Goal: Navigation & Orientation: Find specific page/section

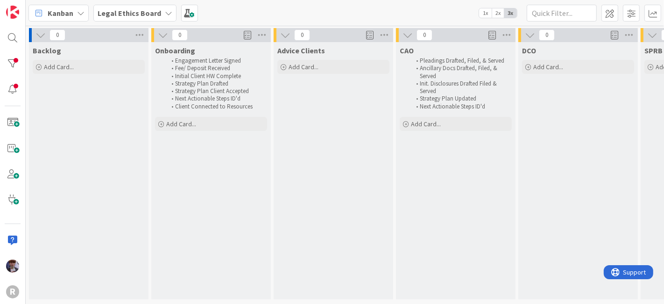
click at [73, 14] on div "Kanban" at bounding box center [58, 13] width 60 height 17
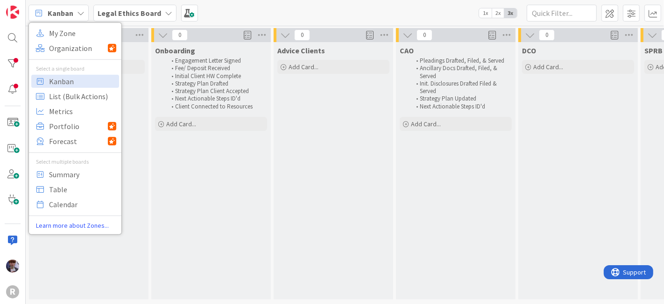
click at [71, 25] on div "My Zone Organization Select a single board Kanban List (Bulk Actions) Metrics P…" at bounding box center [74, 128] width 93 height 212
click at [72, 33] on span "My Zone" at bounding box center [82, 33] width 67 height 14
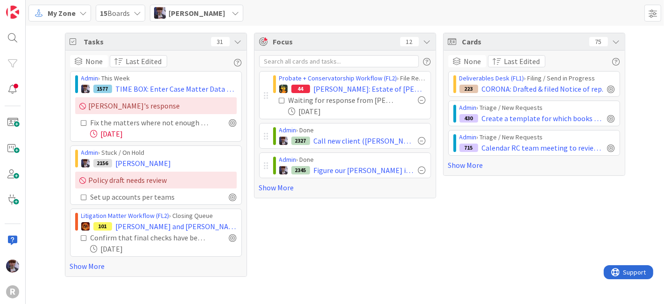
click at [239, 40] on icon at bounding box center [237, 41] width 7 height 7
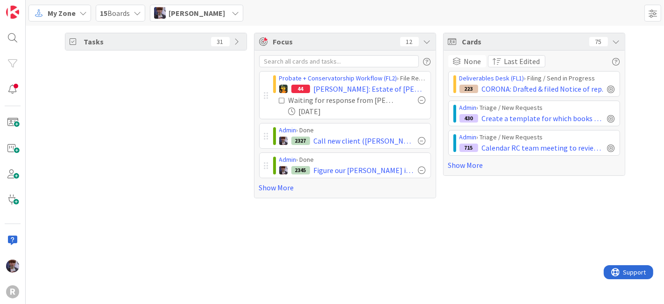
click at [616, 41] on icon at bounding box center [616, 41] width 7 height 7
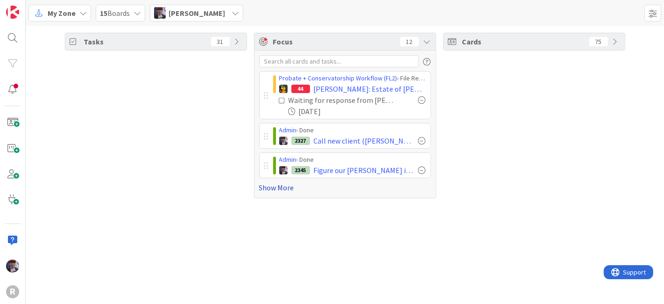
click at [279, 186] on link "Show More" at bounding box center [345, 187] width 172 height 11
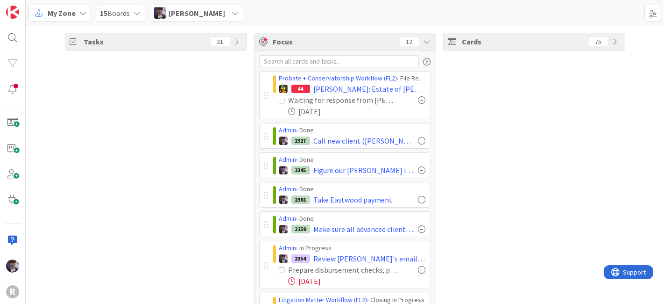
click at [203, 14] on span "[PERSON_NAME]" at bounding box center [197, 12] width 57 height 11
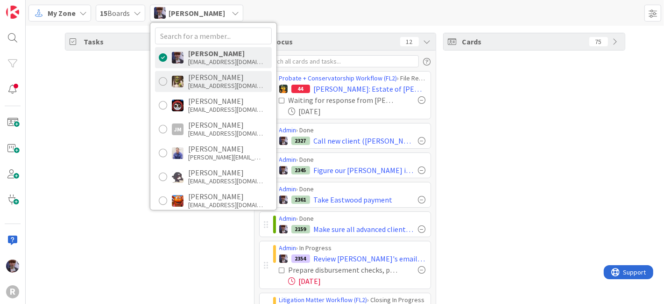
click at [193, 85] on div "[EMAIL_ADDRESS][DOMAIN_NAME]" at bounding box center [225, 85] width 75 height 8
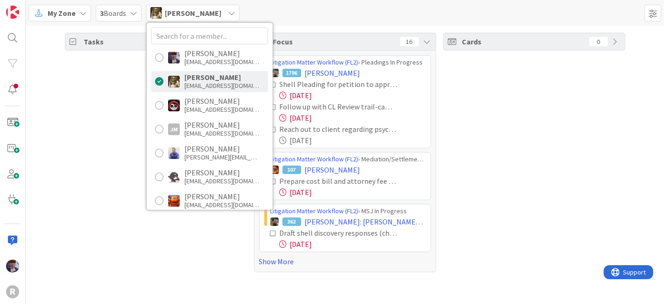
click at [99, 89] on div "Tasks 50" at bounding box center [156, 152] width 182 height 239
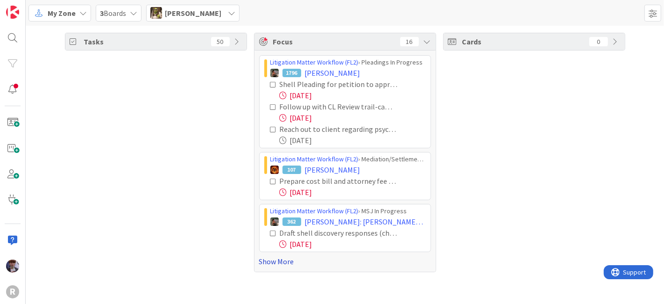
click at [297, 260] on link "Show More" at bounding box center [345, 261] width 172 height 11
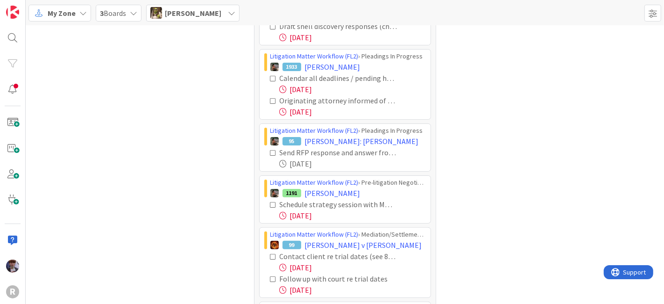
scroll to position [206, 0]
click at [270, 75] on icon at bounding box center [273, 78] width 7 height 7
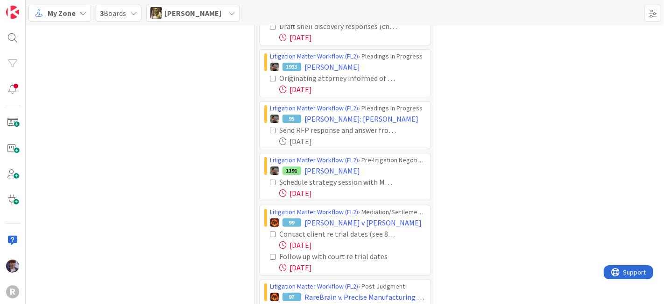
click at [270, 75] on icon at bounding box center [273, 78] width 7 height 7
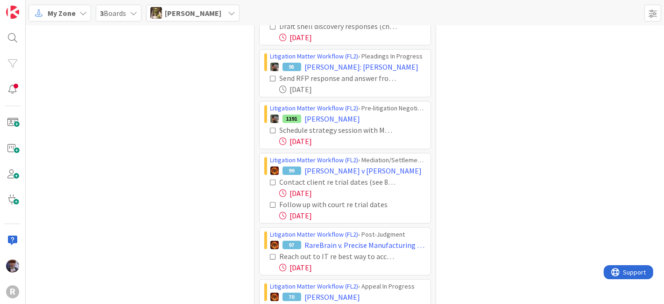
click at [270, 78] on icon at bounding box center [273, 78] width 7 height 7
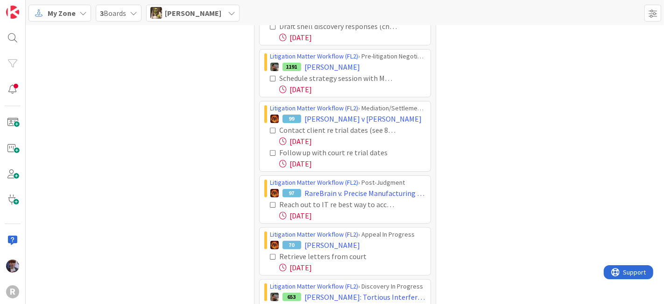
click at [270, 75] on icon at bounding box center [273, 78] width 7 height 7
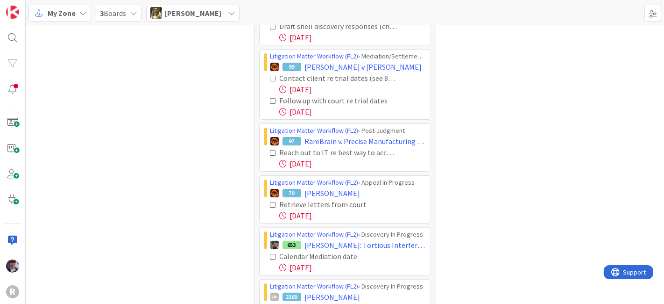
click at [270, 77] on icon at bounding box center [273, 78] width 7 height 7
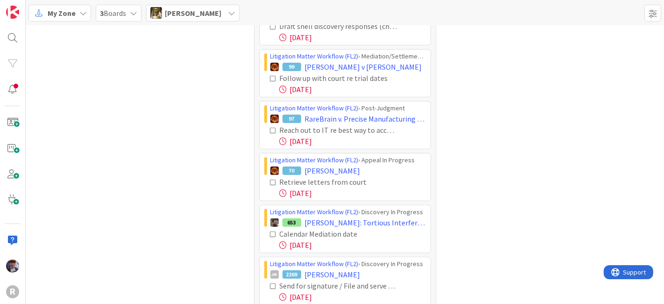
click at [270, 77] on icon at bounding box center [273, 78] width 7 height 7
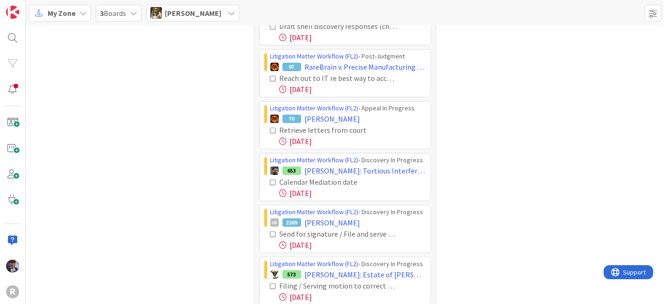
click at [270, 78] on icon at bounding box center [273, 78] width 7 height 7
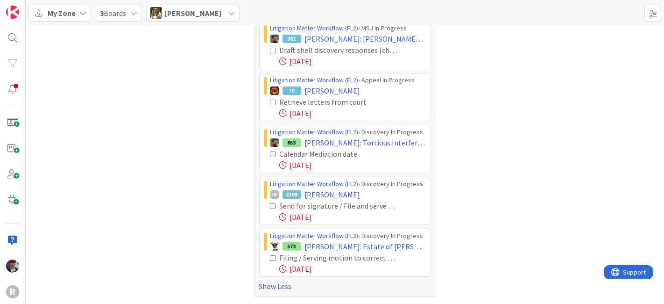
scroll to position [180, 0]
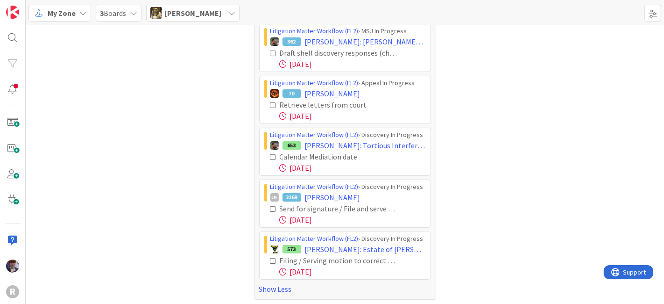
click at [270, 154] on icon at bounding box center [273, 157] width 7 height 7
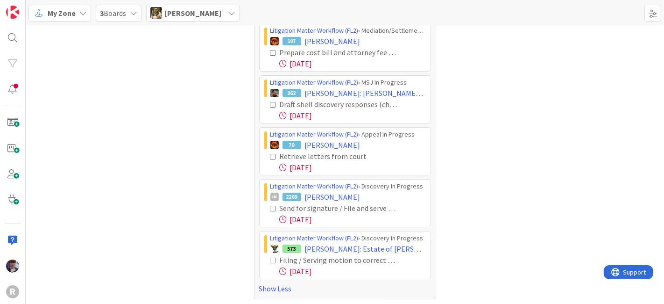
click at [270, 206] on icon at bounding box center [273, 208] width 7 height 7
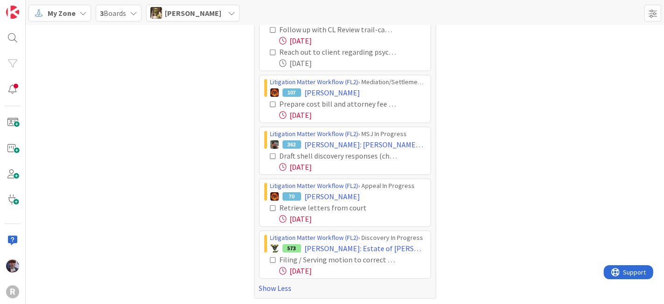
click at [270, 257] on icon at bounding box center [273, 259] width 7 height 7
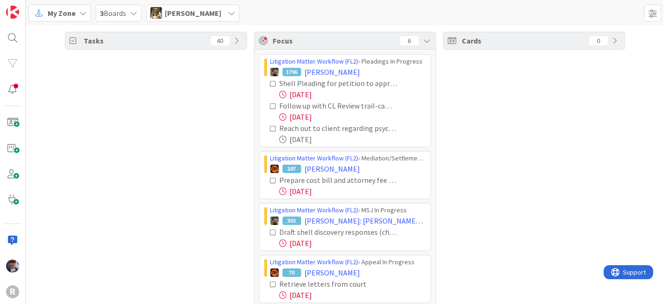
scroll to position [0, 0]
click at [199, 19] on div "[PERSON_NAME]" at bounding box center [192, 13] width 93 height 17
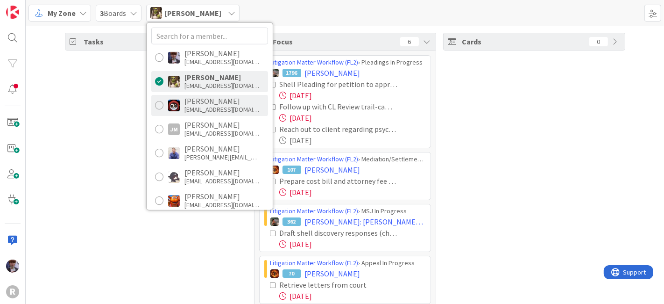
click at [205, 111] on div "[EMAIL_ADDRESS][DOMAIN_NAME]" at bounding box center [222, 109] width 75 height 8
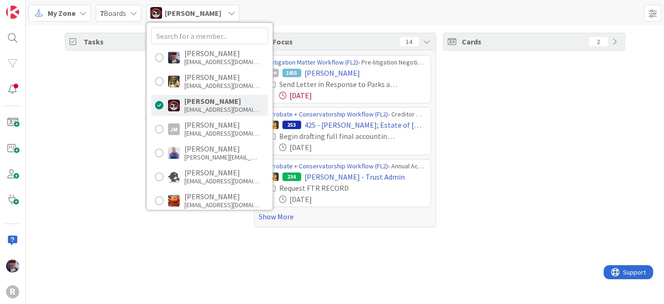
click at [131, 134] on div "Tasks 74" at bounding box center [156, 130] width 182 height 194
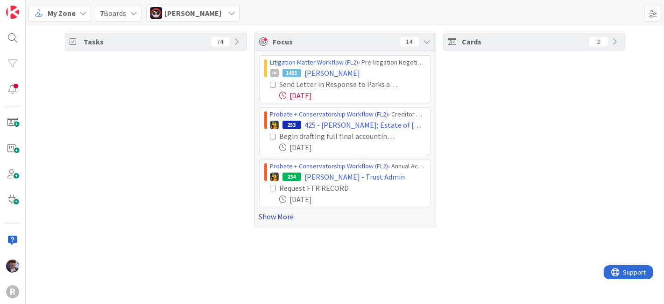
click at [265, 219] on link "Show More" at bounding box center [345, 216] width 172 height 11
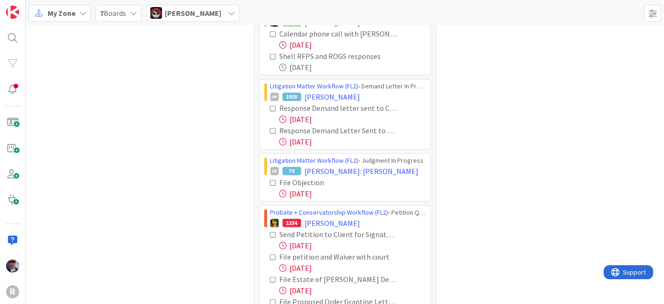
scroll to position [259, 0]
click at [270, 104] on icon at bounding box center [273, 107] width 7 height 7
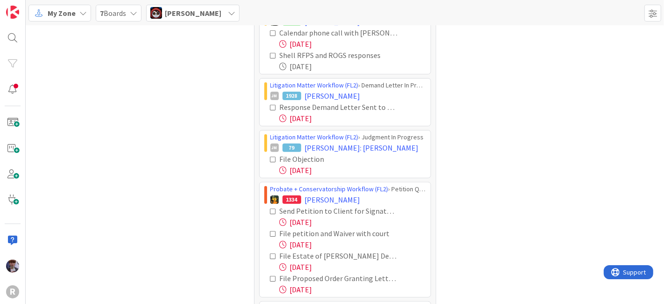
click at [270, 104] on icon at bounding box center [273, 107] width 7 height 7
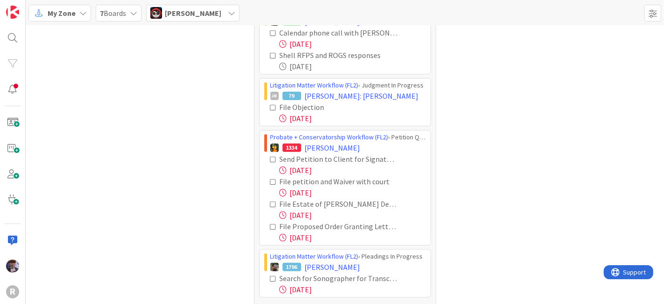
click at [272, 105] on icon at bounding box center [273, 107] width 7 height 7
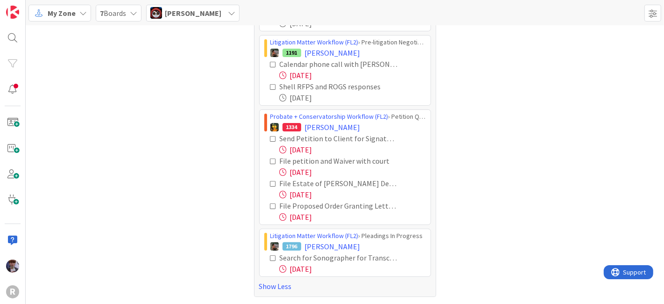
scroll to position [225, 0]
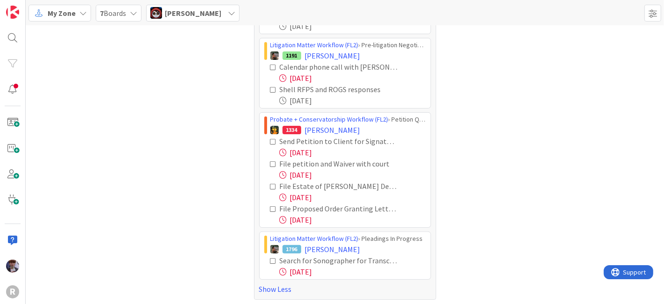
click at [270, 140] on icon at bounding box center [273, 141] width 7 height 7
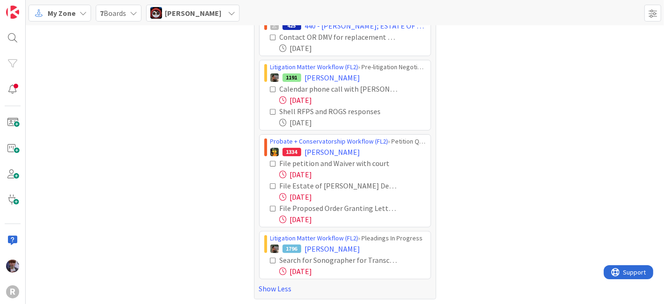
click at [270, 162] on icon at bounding box center [273, 163] width 7 height 7
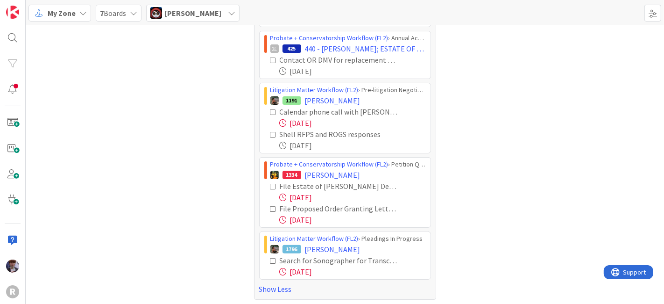
click at [270, 185] on icon at bounding box center [273, 186] width 7 height 7
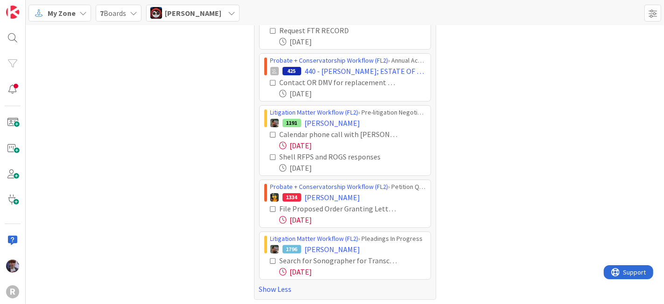
click at [270, 208] on icon at bounding box center [273, 209] width 7 height 7
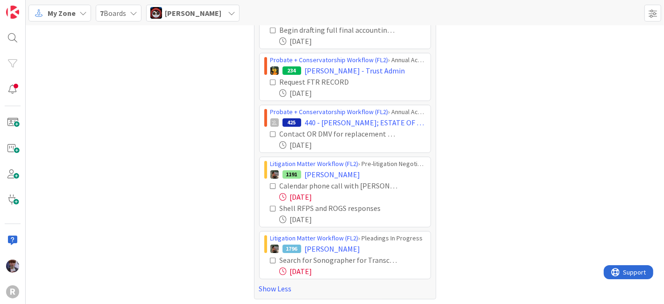
click at [270, 262] on div "Search for Sonographer for Transcribing FTR Audios" at bounding box center [348, 259] width 156 height 11
click at [270, 260] on icon at bounding box center [273, 260] width 7 height 7
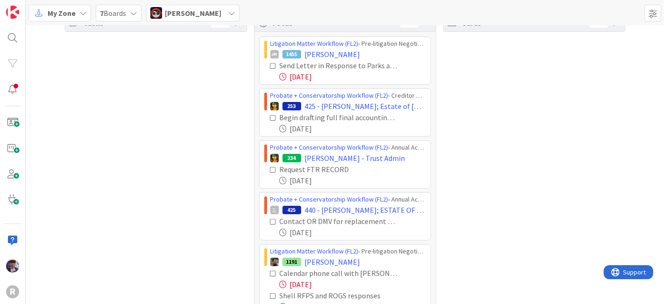
scroll to position [0, 0]
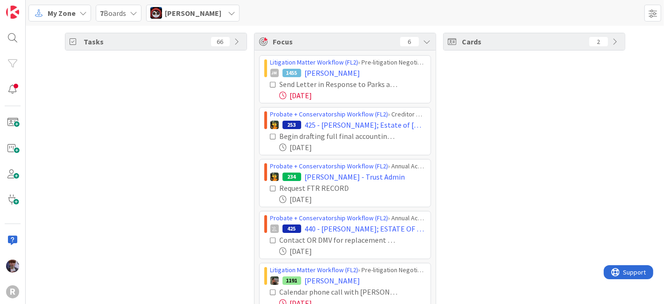
click at [208, 13] on span "[PERSON_NAME]" at bounding box center [193, 12] width 57 height 11
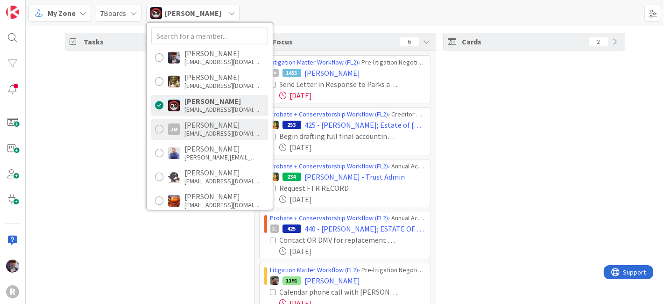
click at [210, 135] on div "[EMAIL_ADDRESS][DOMAIN_NAME]" at bounding box center [222, 133] width 75 height 8
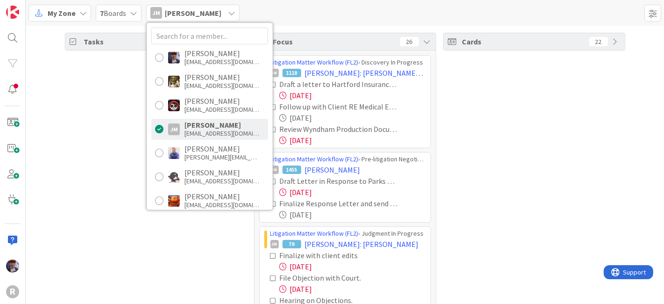
click at [210, 262] on div "Tasks 40" at bounding box center [156, 186] width 182 height 306
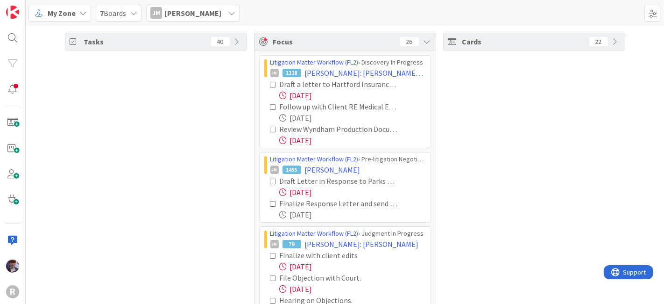
click at [270, 85] on icon at bounding box center [273, 84] width 7 height 7
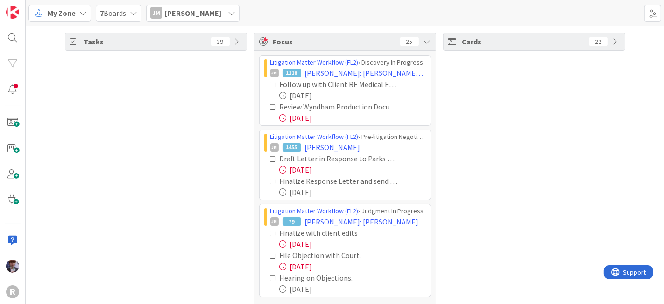
click at [272, 106] on icon at bounding box center [273, 107] width 7 height 7
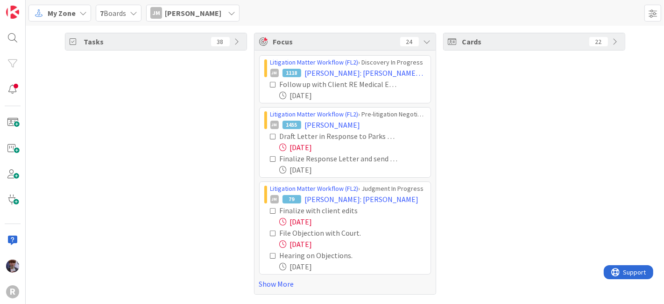
click at [273, 134] on icon at bounding box center [273, 136] width 7 height 7
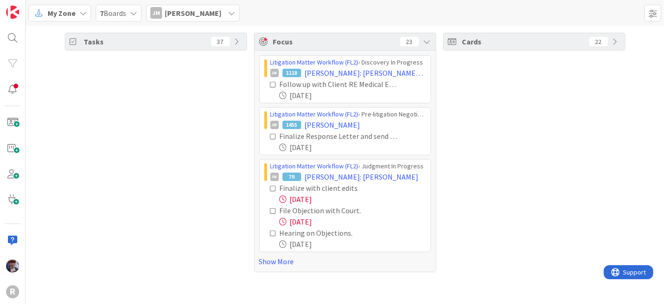
drag, startPoint x: 276, startPoint y: 262, endPoint x: 253, endPoint y: 254, distance: 24.7
click at [276, 262] on link "Show More" at bounding box center [345, 261] width 172 height 11
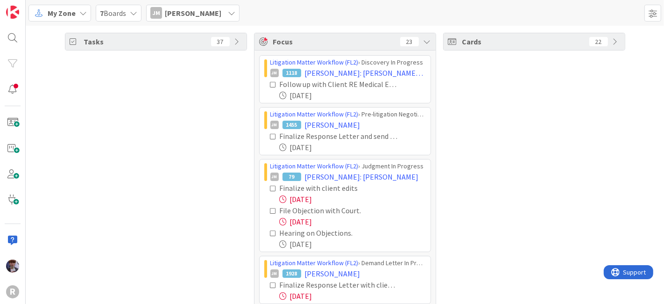
click at [270, 188] on icon at bounding box center [273, 188] width 7 height 7
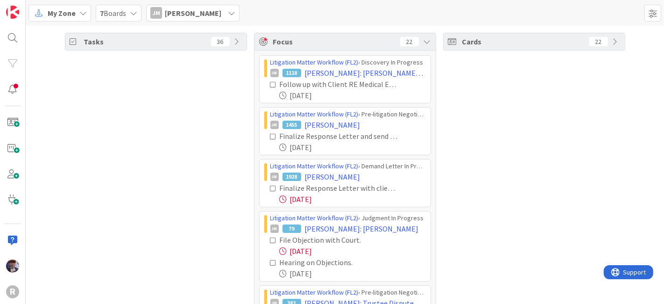
click at [270, 237] on icon at bounding box center [273, 240] width 7 height 7
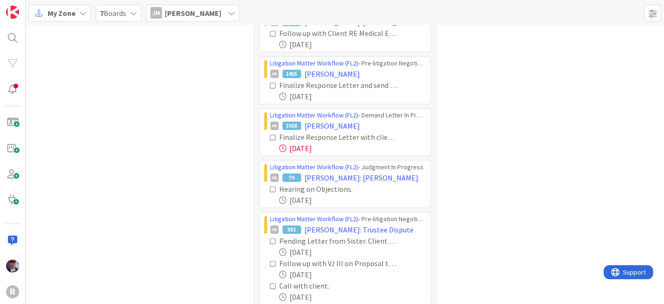
scroll to position [51, 0]
click at [270, 136] on icon at bounding box center [273, 137] width 7 height 7
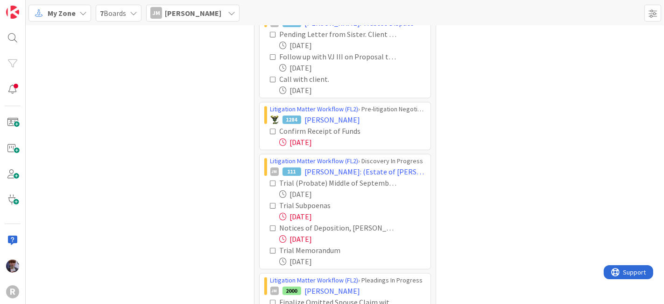
click at [270, 129] on icon at bounding box center [273, 131] width 7 height 7
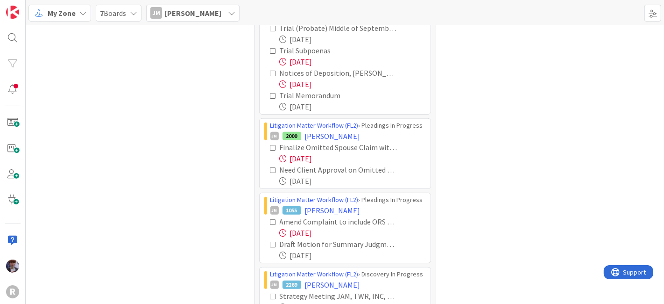
scroll to position [309, 0]
click at [270, 145] on icon at bounding box center [273, 147] width 7 height 7
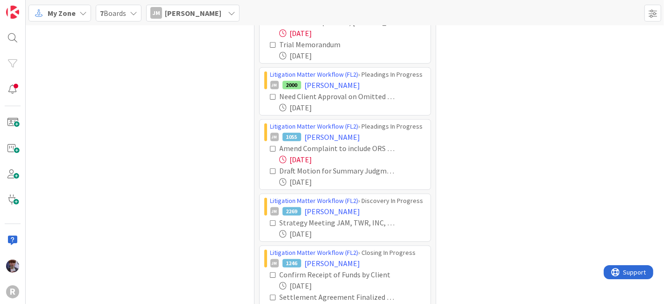
scroll to position [360, 0]
click at [270, 144] on icon at bounding box center [273, 147] width 7 height 7
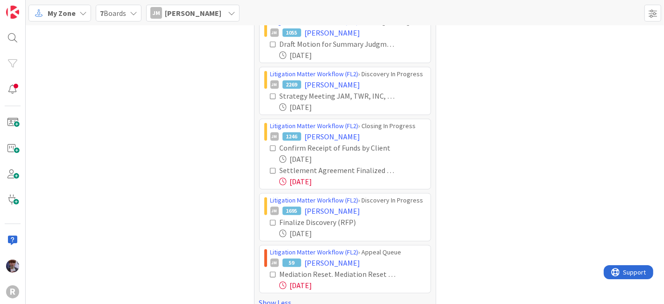
scroll to position [464, 0]
click at [270, 167] on icon at bounding box center [273, 170] width 7 height 7
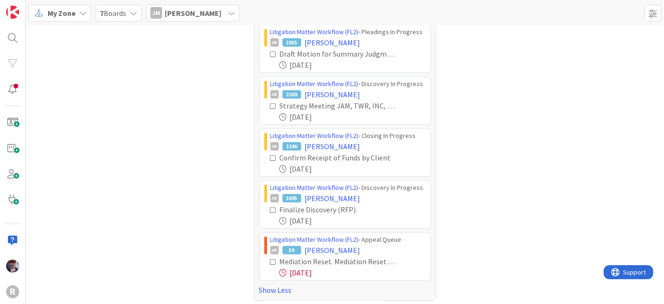
click at [270, 258] on icon at bounding box center [273, 261] width 7 height 7
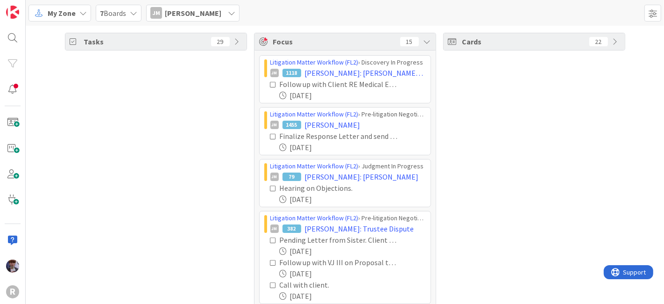
scroll to position [0, 0]
click at [191, 10] on span "[PERSON_NAME]" at bounding box center [193, 12] width 57 height 11
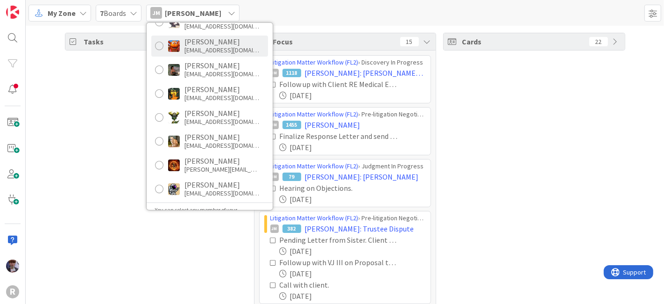
scroll to position [155, 0]
click at [220, 38] on div "[PERSON_NAME]" at bounding box center [222, 41] width 75 height 8
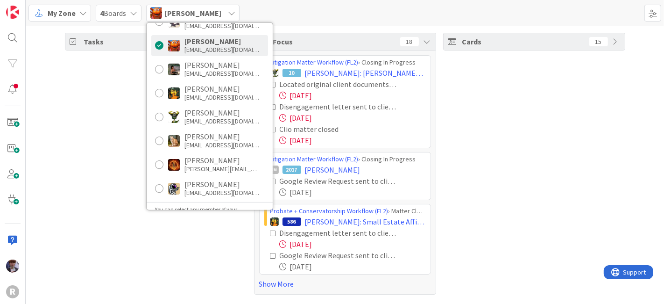
click at [109, 237] on div "Tasks 50" at bounding box center [156, 164] width 182 height 262
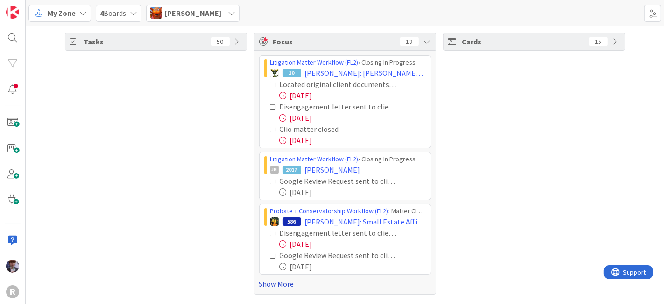
click at [263, 287] on link "Show More" at bounding box center [345, 283] width 172 height 11
click at [270, 83] on icon at bounding box center [273, 84] width 7 height 7
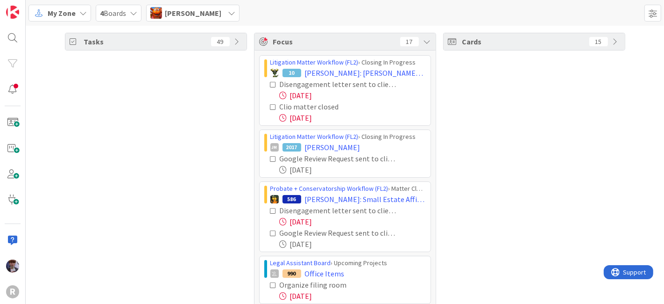
click at [270, 83] on icon at bounding box center [273, 84] width 7 height 7
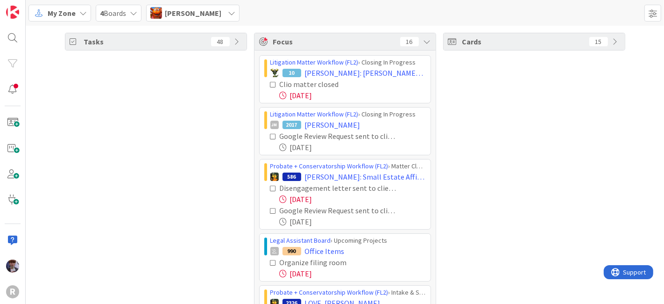
click at [270, 134] on icon at bounding box center [273, 136] width 7 height 7
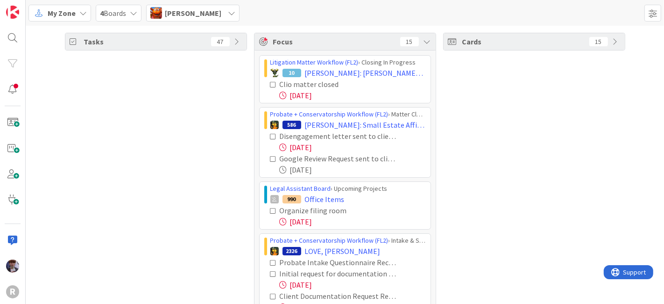
click at [270, 136] on icon at bounding box center [273, 136] width 7 height 7
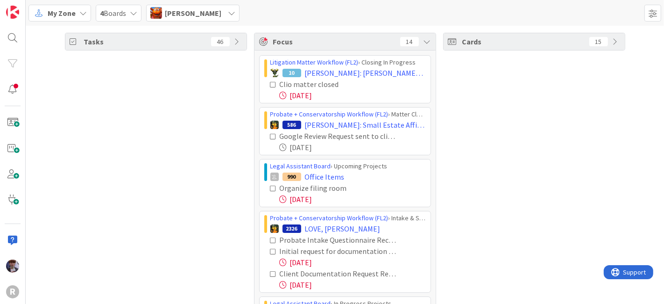
click at [270, 136] on icon at bounding box center [273, 136] width 7 height 7
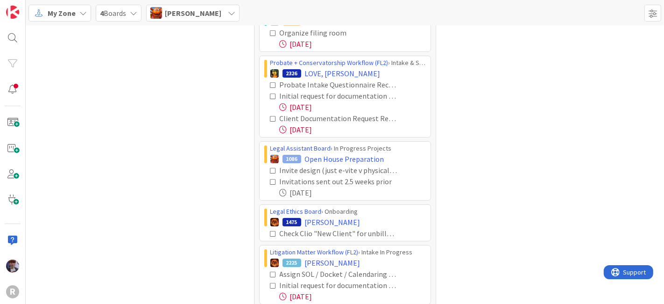
scroll to position [104, 0]
click at [270, 82] on icon at bounding box center [273, 84] width 7 height 7
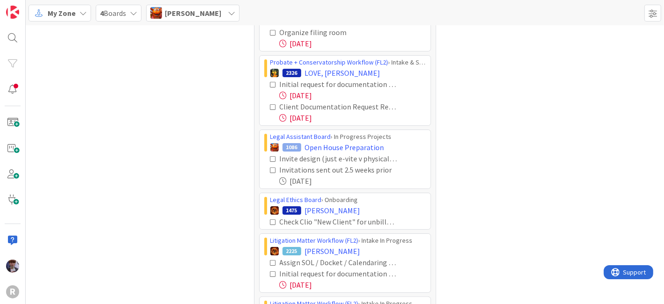
click at [270, 85] on icon at bounding box center [273, 84] width 7 height 7
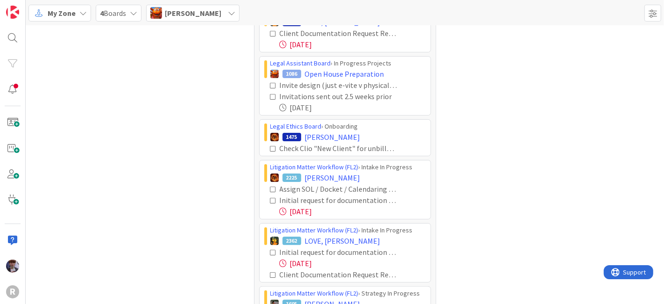
scroll to position [155, 0]
click at [270, 187] on icon at bounding box center [273, 188] width 7 height 7
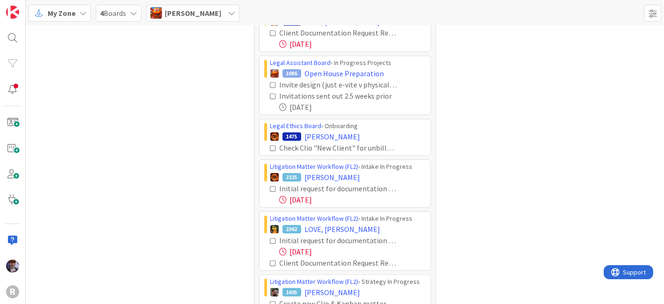
click at [270, 187] on icon at bounding box center [273, 188] width 7 height 7
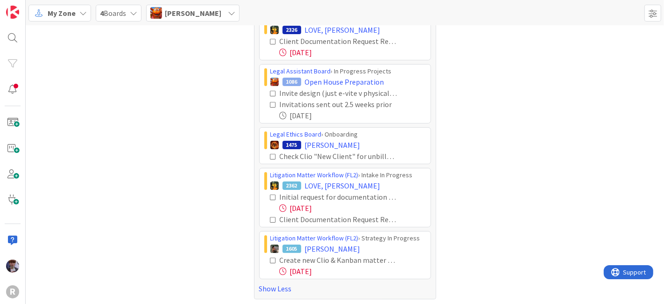
click at [270, 257] on icon at bounding box center [273, 260] width 7 height 7
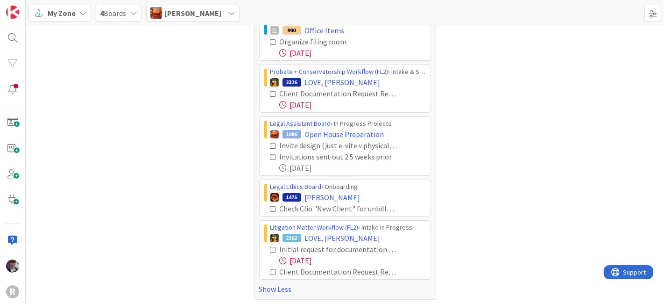
click at [270, 246] on icon at bounding box center [273, 249] width 7 height 7
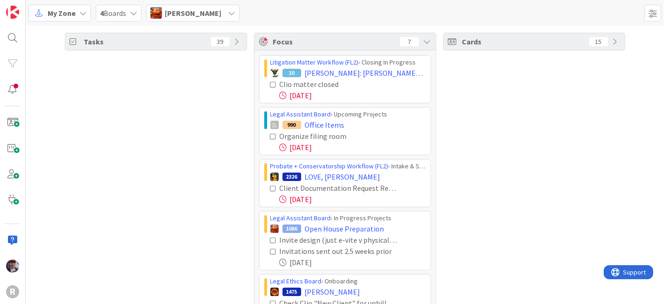
scroll to position [0, 0]
click at [173, 15] on span "[PERSON_NAME]" at bounding box center [193, 12] width 57 height 11
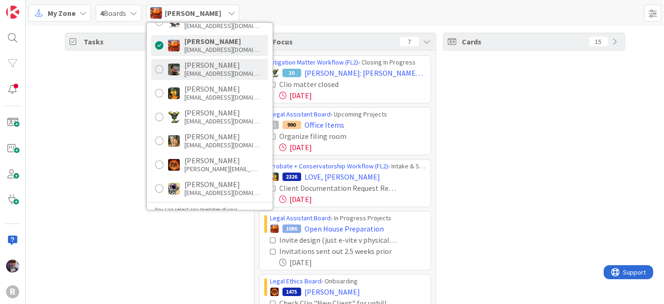
click at [203, 65] on div "[PERSON_NAME]" at bounding box center [222, 65] width 75 height 8
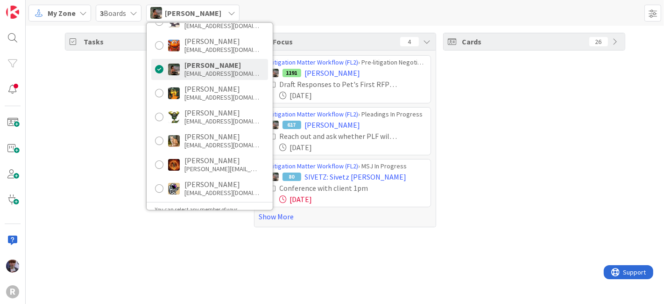
click at [99, 155] on div "Tasks 60" at bounding box center [156, 130] width 182 height 194
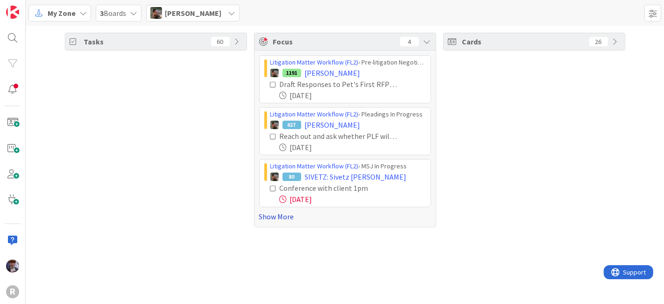
click at [284, 217] on link "Show More" at bounding box center [345, 216] width 172 height 11
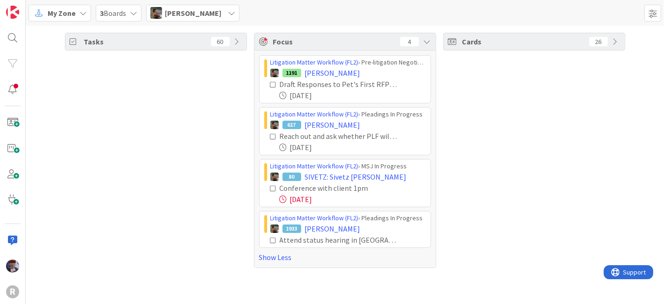
click at [270, 134] on icon at bounding box center [273, 136] width 7 height 7
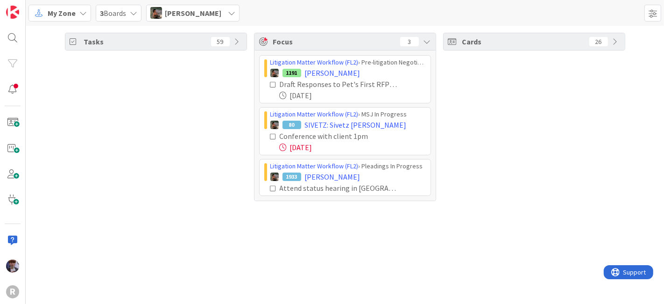
click at [218, 12] on span "[PERSON_NAME]" at bounding box center [193, 12] width 57 height 11
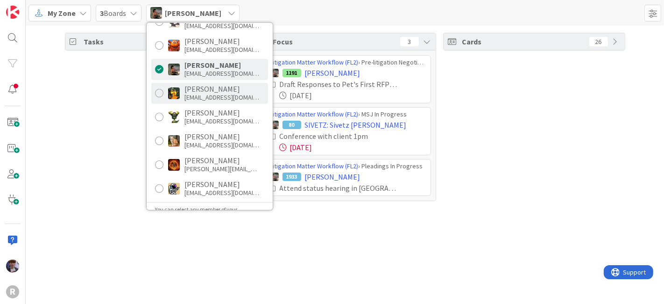
click at [218, 89] on div "[PERSON_NAME]" at bounding box center [222, 89] width 75 height 8
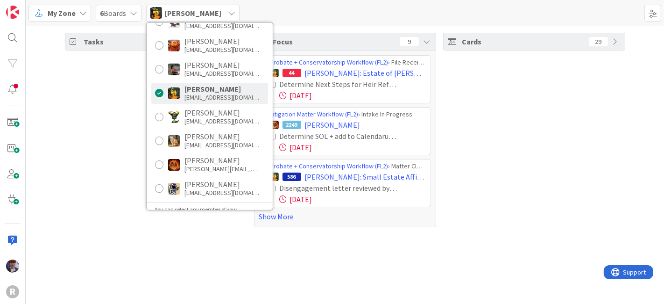
click at [88, 153] on div "Tasks 75" at bounding box center [156, 130] width 182 height 194
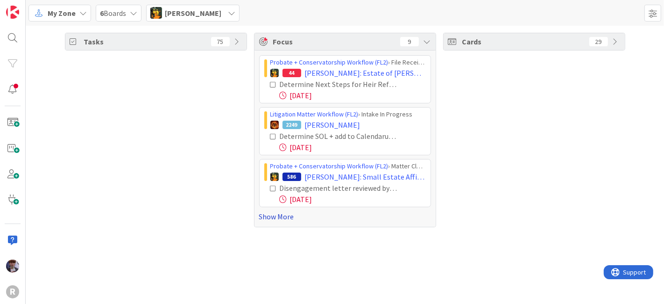
click at [261, 218] on link "Show More" at bounding box center [345, 216] width 172 height 11
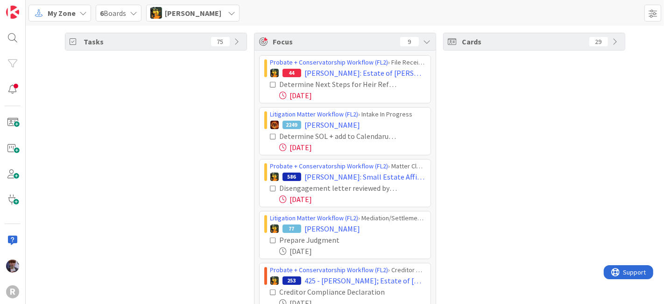
click at [270, 85] on icon at bounding box center [273, 84] width 7 height 7
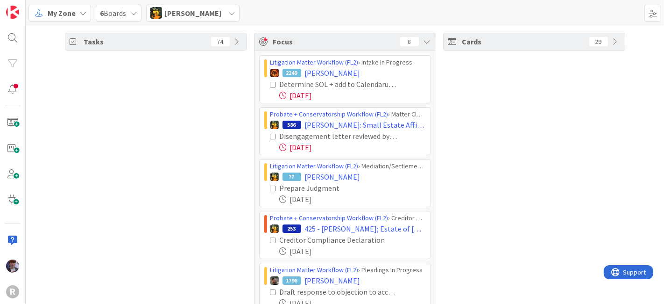
click at [270, 84] on icon at bounding box center [273, 84] width 7 height 7
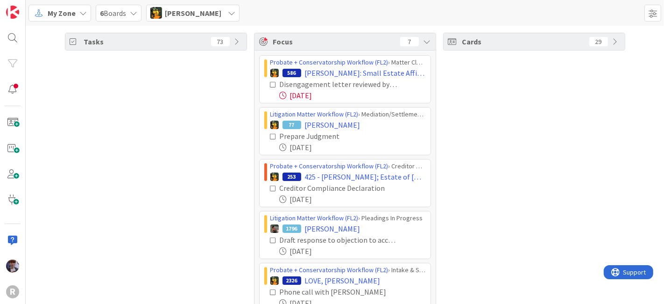
click at [270, 82] on icon at bounding box center [273, 84] width 7 height 7
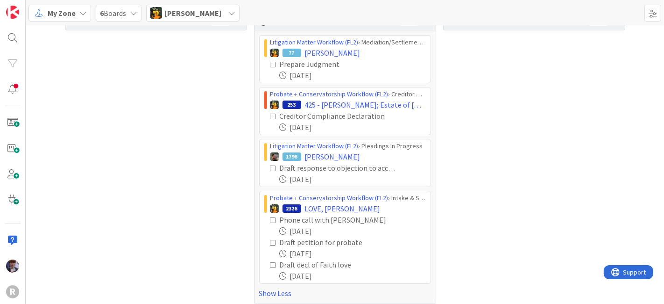
scroll to position [25, 0]
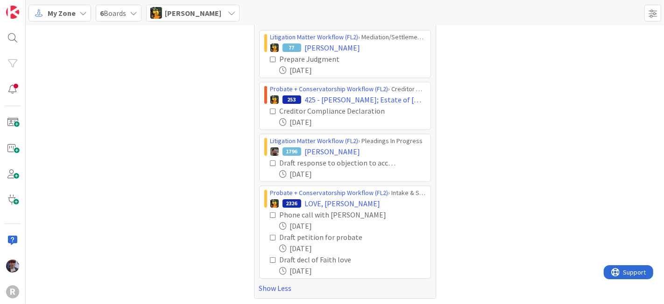
click at [180, 14] on span "[PERSON_NAME]" at bounding box center [193, 12] width 57 height 11
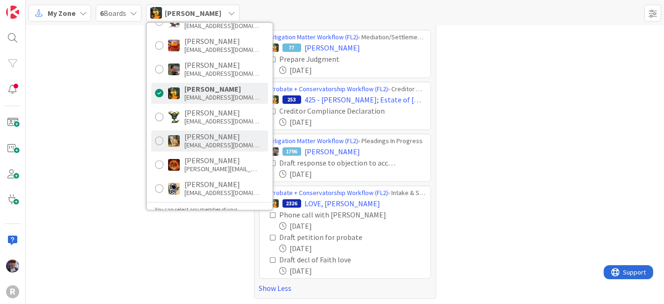
click at [193, 141] on div "[EMAIL_ADDRESS][DOMAIN_NAME]" at bounding box center [222, 145] width 75 height 8
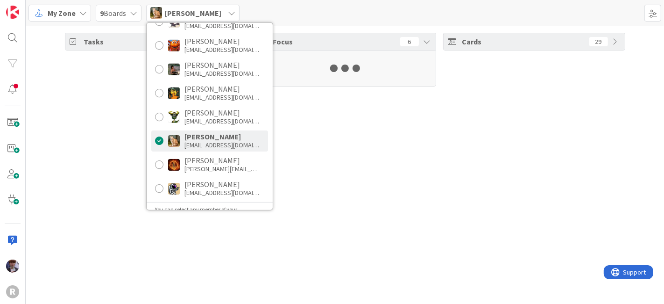
scroll to position [0, 0]
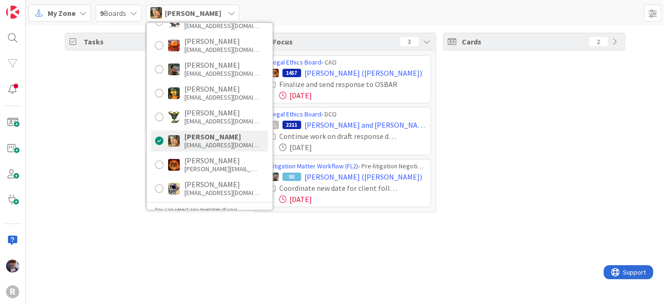
click at [96, 148] on div "Tasks 25" at bounding box center [156, 122] width 182 height 179
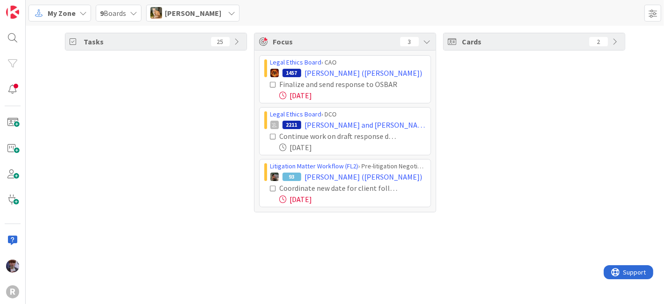
click at [271, 83] on icon at bounding box center [273, 84] width 7 height 7
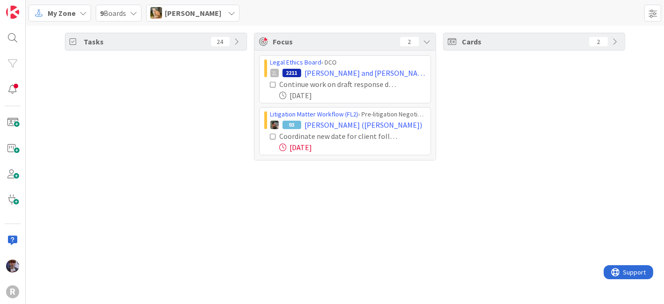
click at [272, 135] on icon at bounding box center [273, 136] width 7 height 7
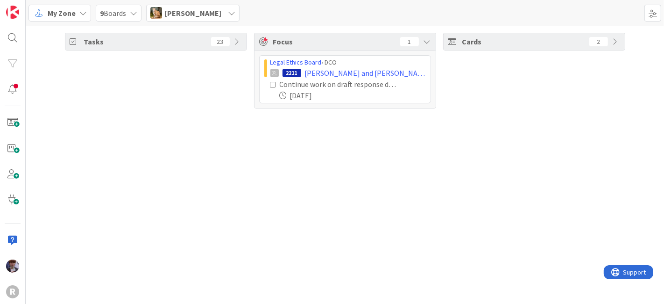
click at [216, 9] on div "[PERSON_NAME]" at bounding box center [192, 13] width 93 height 17
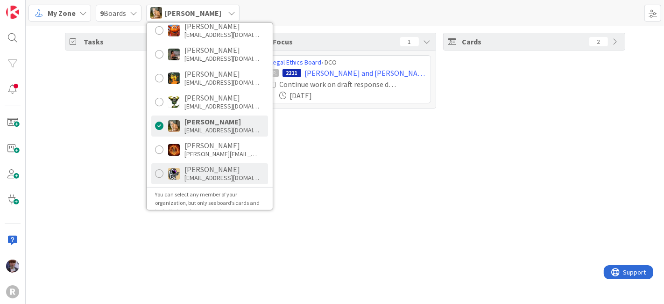
scroll to position [180, 0]
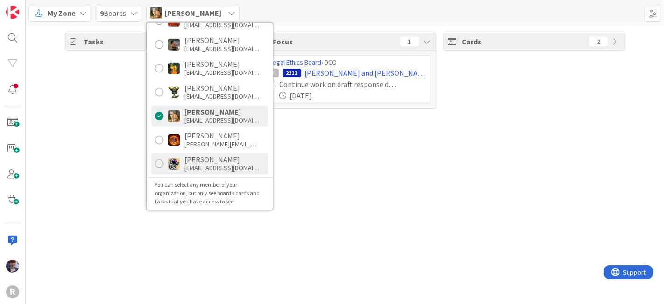
click at [202, 159] on div "[PERSON_NAME]" at bounding box center [222, 159] width 75 height 8
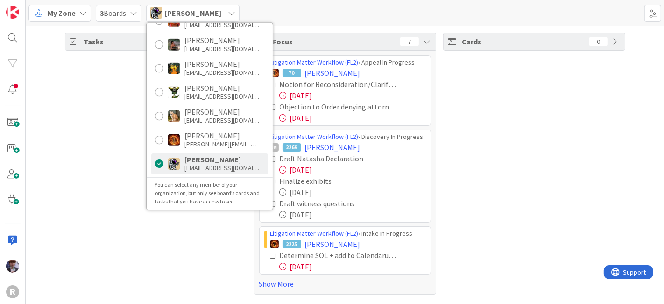
click at [124, 147] on div "Tasks 23" at bounding box center [156, 164] width 182 height 262
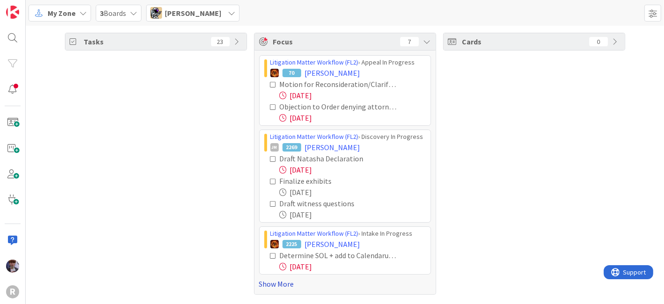
click at [267, 284] on link "Show More" at bounding box center [345, 283] width 172 height 11
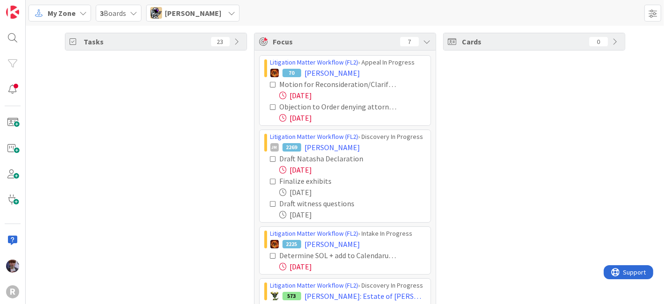
click at [270, 81] on icon at bounding box center [273, 84] width 7 height 7
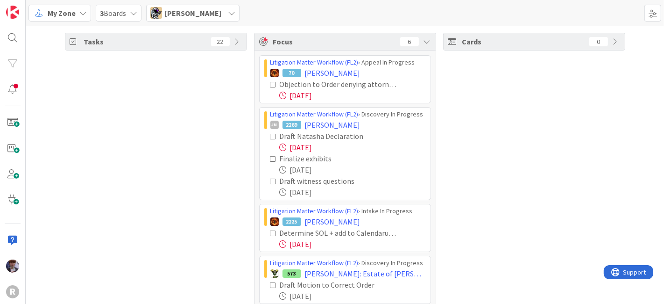
click at [270, 82] on icon at bounding box center [273, 84] width 7 height 7
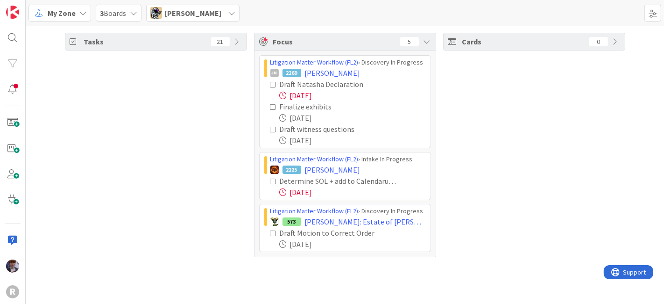
click at [272, 85] on icon at bounding box center [273, 84] width 7 height 7
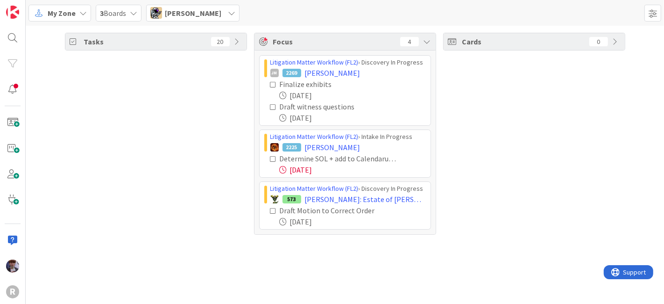
click at [271, 209] on icon at bounding box center [273, 210] width 7 height 7
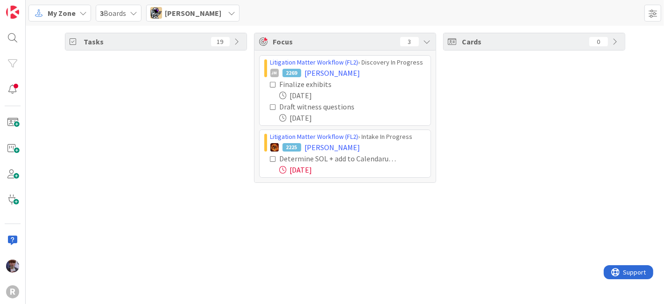
click at [225, 203] on div "Tasks 19 Focus 3 Litigation Matter Workflow (FL2) › Discovery In Progress JM 22…" at bounding box center [345, 165] width 639 height 278
click at [202, 17] on span "[PERSON_NAME]" at bounding box center [193, 12] width 57 height 11
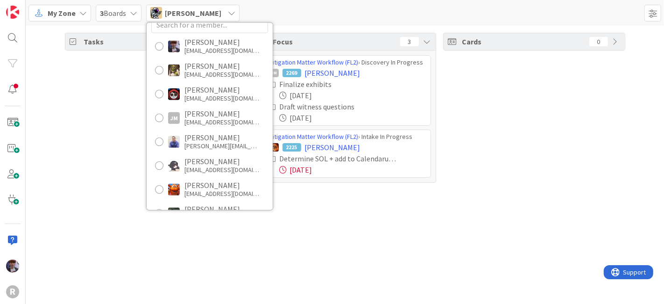
scroll to position [0, 0]
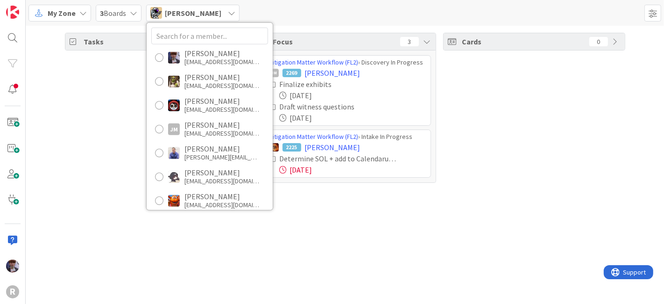
drag, startPoint x: 125, startPoint y: 117, endPoint x: 130, endPoint y: 102, distance: 15.8
click at [125, 117] on div "Tasks 19" at bounding box center [156, 108] width 182 height 150
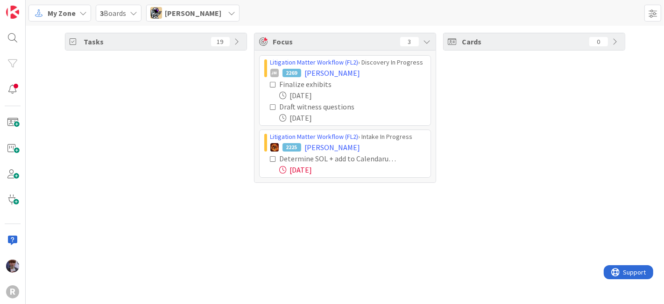
click at [67, 12] on span "My Zone" at bounding box center [62, 12] width 28 height 11
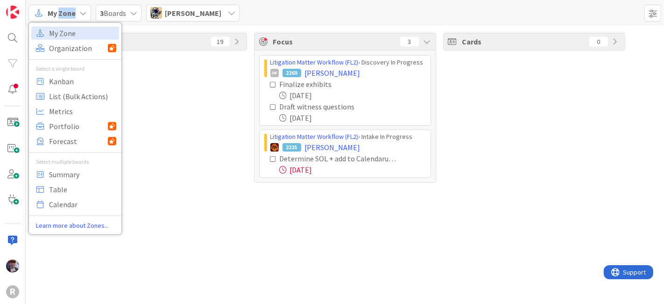
click at [67, 12] on span "My Zone" at bounding box center [62, 12] width 28 height 11
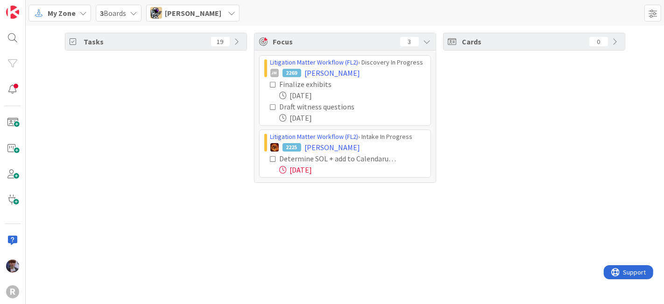
click at [162, 11] on div "[PERSON_NAME]" at bounding box center [192, 13] width 93 height 17
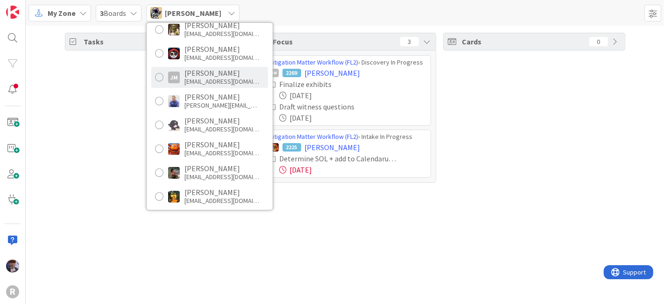
scroll to position [52, 0]
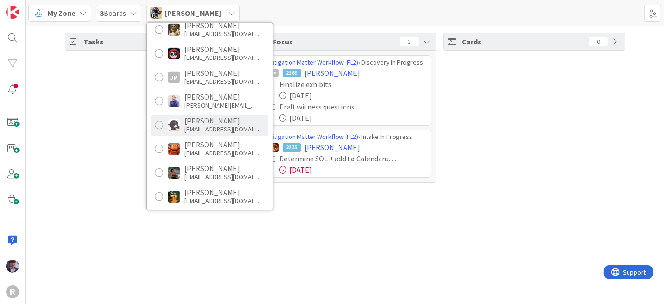
click at [225, 127] on div "[EMAIL_ADDRESS][DOMAIN_NAME]" at bounding box center [222, 129] width 75 height 8
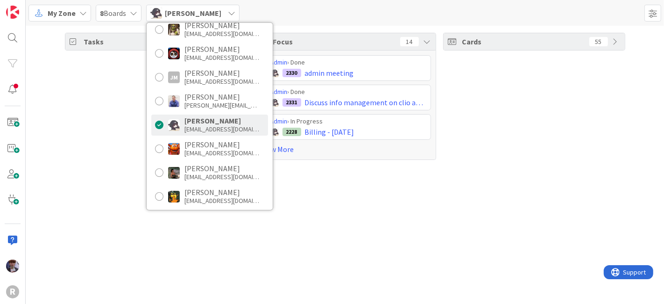
click at [145, 220] on div "Tasks 38 Focus 14 Admin › Done 2330 admin meeting Admin › Done 2331 Discuss inf…" at bounding box center [345, 165] width 639 height 278
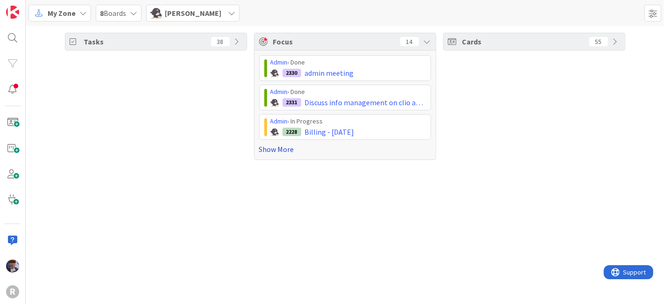
click at [287, 149] on link "Show More" at bounding box center [345, 148] width 172 height 11
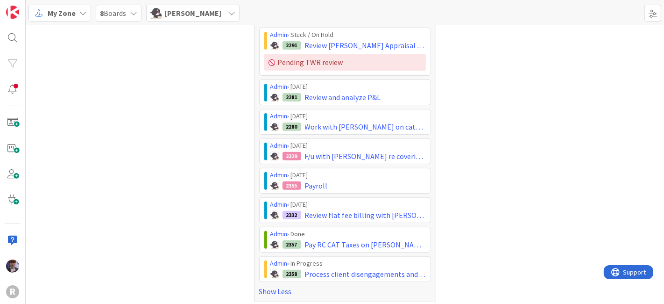
scroll to position [272, 0]
drag, startPoint x: 536, startPoint y: 230, endPoint x: 541, endPoint y: 231, distance: 5.3
click at [541, 231] on div "Cards 55" at bounding box center [534, 31] width 182 height 540
click at [509, 217] on div "Cards 55" at bounding box center [534, 31] width 182 height 540
click at [514, 228] on div "Cards 55" at bounding box center [534, 31] width 182 height 540
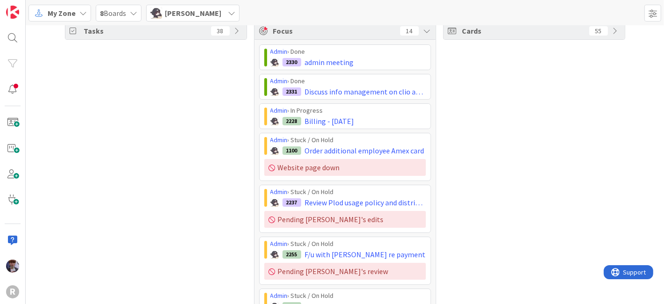
scroll to position [0, 0]
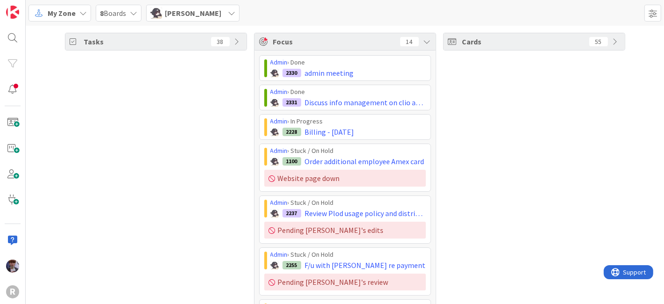
click at [185, 15] on span "[PERSON_NAME]" at bounding box center [193, 12] width 57 height 11
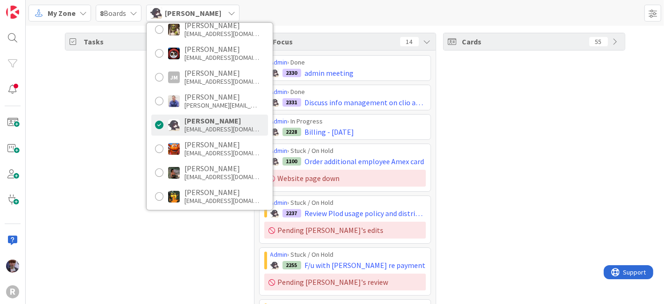
click at [84, 145] on div "Tasks 38" at bounding box center [156, 303] width 182 height 540
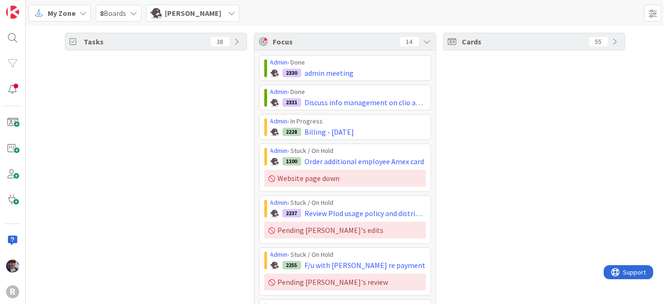
click at [200, 16] on span "[PERSON_NAME]" at bounding box center [193, 12] width 57 height 11
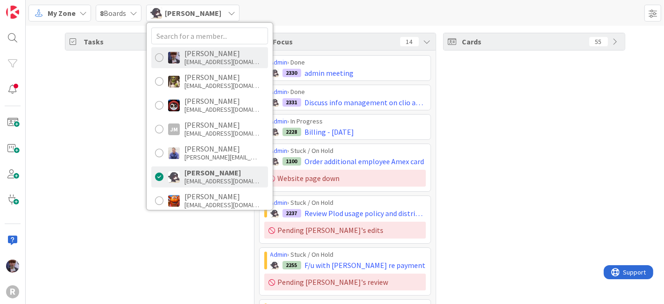
click at [213, 58] on div "[EMAIL_ADDRESS][DOMAIN_NAME]" at bounding box center [222, 61] width 75 height 8
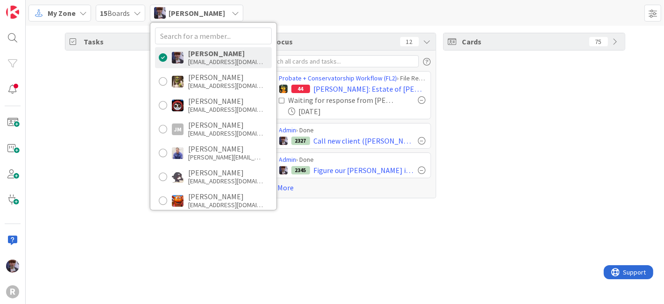
click at [76, 135] on div "Tasks 31" at bounding box center [156, 115] width 182 height 165
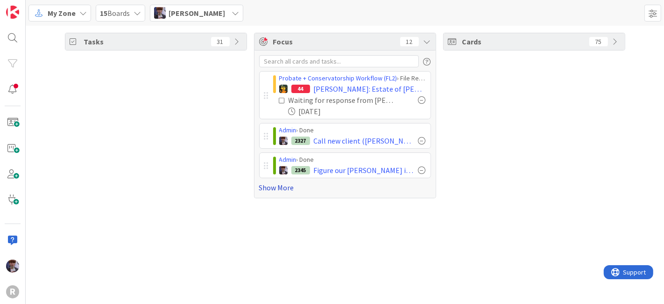
click at [277, 190] on link "Show More" at bounding box center [345, 187] width 172 height 11
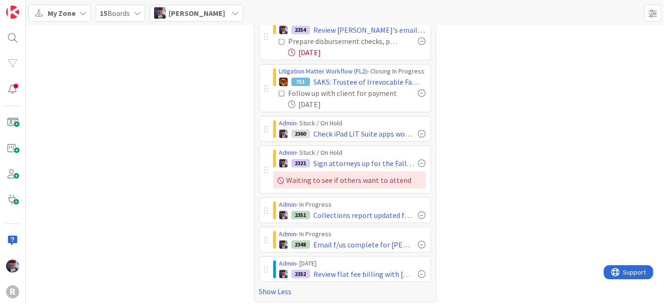
scroll to position [229, 0]
click at [458, 175] on div "Cards 75" at bounding box center [534, 51] width 182 height 497
click at [447, 142] on div "Cards 75" at bounding box center [534, 51] width 182 height 497
click at [472, 146] on div "Cards 75" at bounding box center [534, 51] width 182 height 497
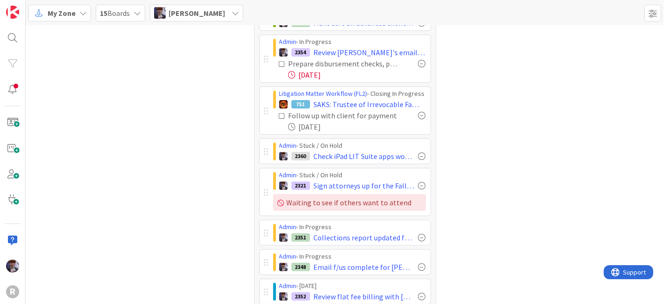
scroll to position [0, 0]
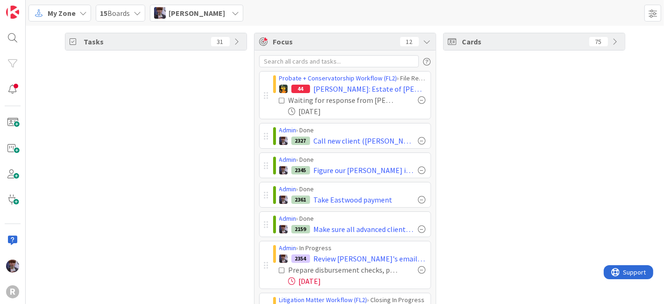
click at [225, 17] on span "[PERSON_NAME]" at bounding box center [197, 12] width 57 height 11
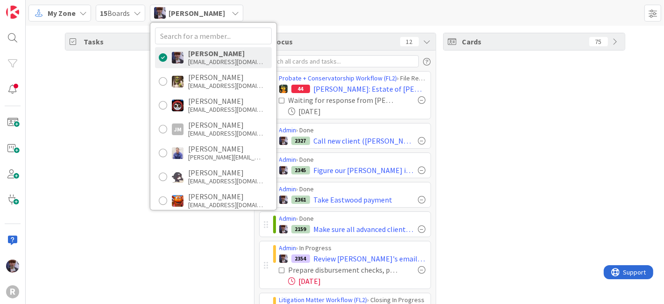
click at [87, 172] on div "Tasks 31" at bounding box center [156, 281] width 182 height 497
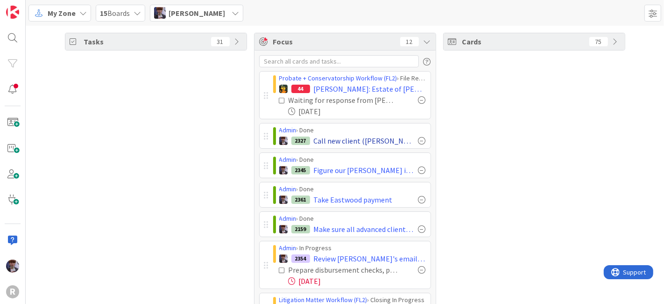
click at [419, 140] on div at bounding box center [422, 140] width 7 height 7
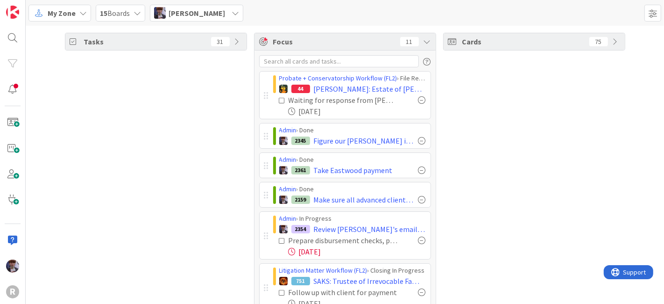
click at [419, 140] on div at bounding box center [422, 140] width 7 height 7
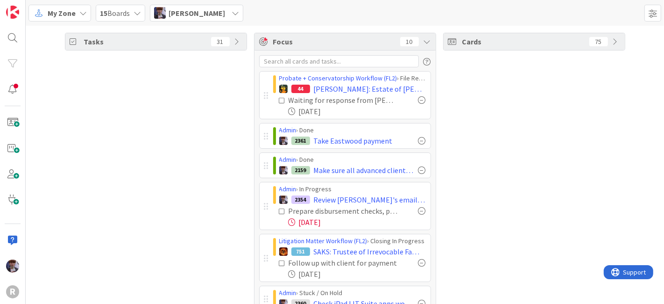
click at [419, 140] on div at bounding box center [422, 140] width 7 height 7
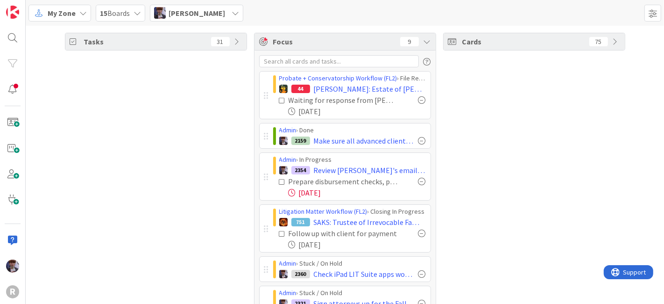
click at [419, 140] on div at bounding box center [422, 140] width 7 height 7
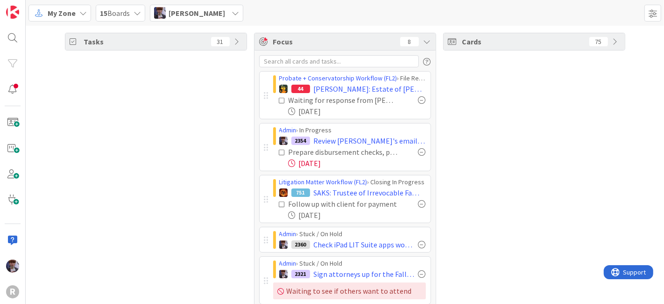
click at [463, 127] on div "Cards 75" at bounding box center [534, 223] width 182 height 380
click at [426, 43] on icon at bounding box center [427, 41] width 7 height 7
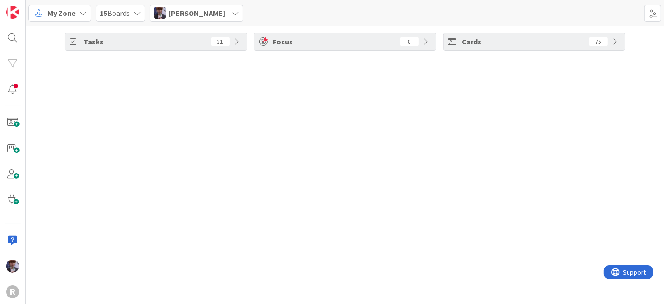
click at [426, 43] on icon at bounding box center [427, 41] width 7 height 7
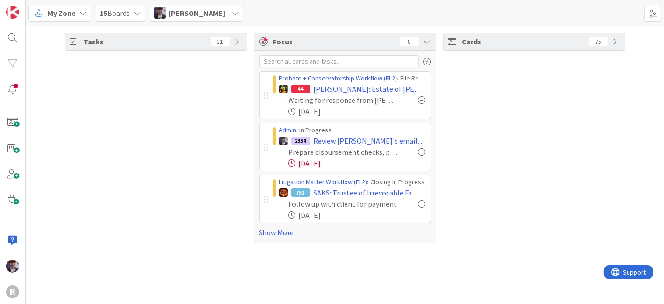
click at [555, 161] on div "Cards 75" at bounding box center [534, 138] width 182 height 210
click at [532, 216] on div "Cards 75" at bounding box center [534, 138] width 182 height 210
click at [492, 170] on div "Cards 75" at bounding box center [534, 138] width 182 height 210
click at [507, 141] on div "Cards 75" at bounding box center [534, 138] width 182 height 210
click at [503, 114] on div "Cards 75" at bounding box center [534, 138] width 182 height 210
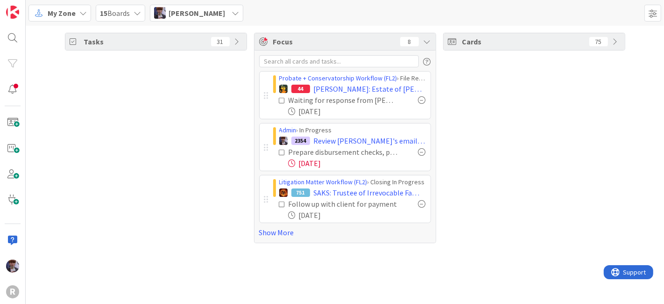
click at [515, 122] on div "Cards 75" at bounding box center [534, 138] width 182 height 210
click at [513, 222] on div "Cards 75" at bounding box center [534, 138] width 182 height 210
click at [475, 263] on div "Tasks 31 Focus 8 Probate + Conservatorship Workflow (FL2) › File Receipts & Req…" at bounding box center [345, 165] width 639 height 278
click at [468, 112] on div "Cards 75" at bounding box center [534, 138] width 182 height 210
click at [429, 43] on icon at bounding box center [427, 41] width 7 height 7
